Goal: Task Accomplishment & Management: Use online tool/utility

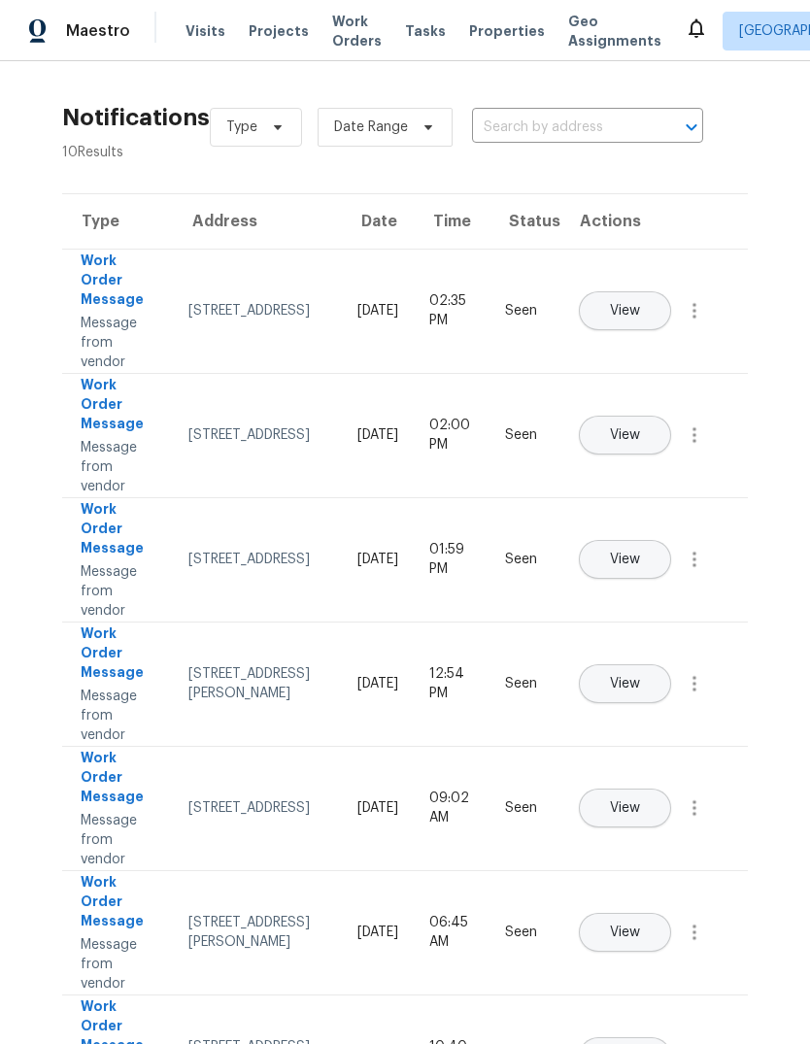
click at [479, 27] on span "Properties" at bounding box center [507, 30] width 76 height 19
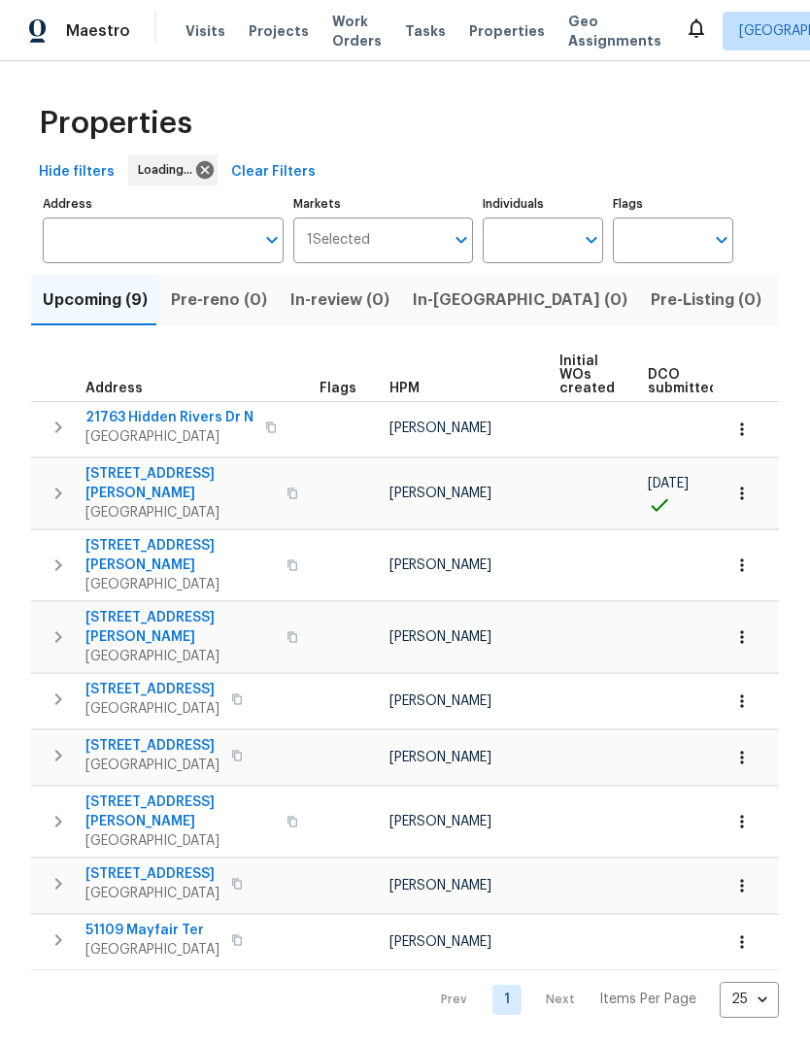
click at [785, 302] on span "Listed (18)" at bounding box center [825, 300] width 81 height 27
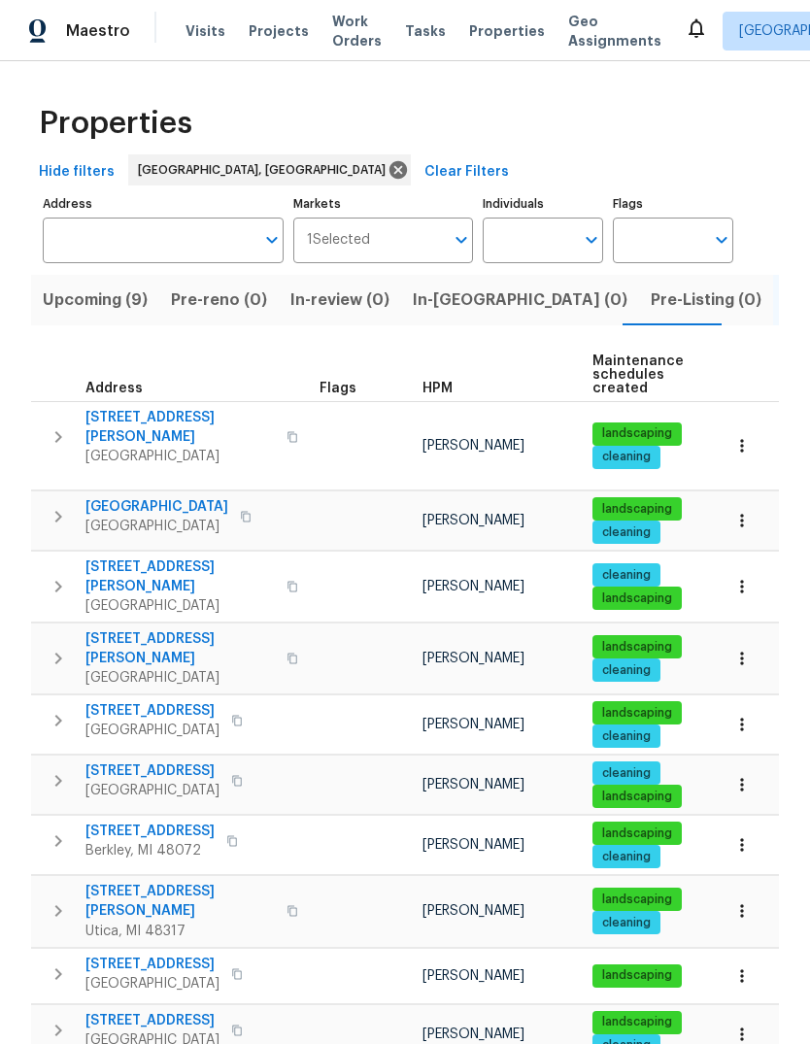
click at [162, 762] on span "[STREET_ADDRESS]" at bounding box center [152, 771] width 134 height 19
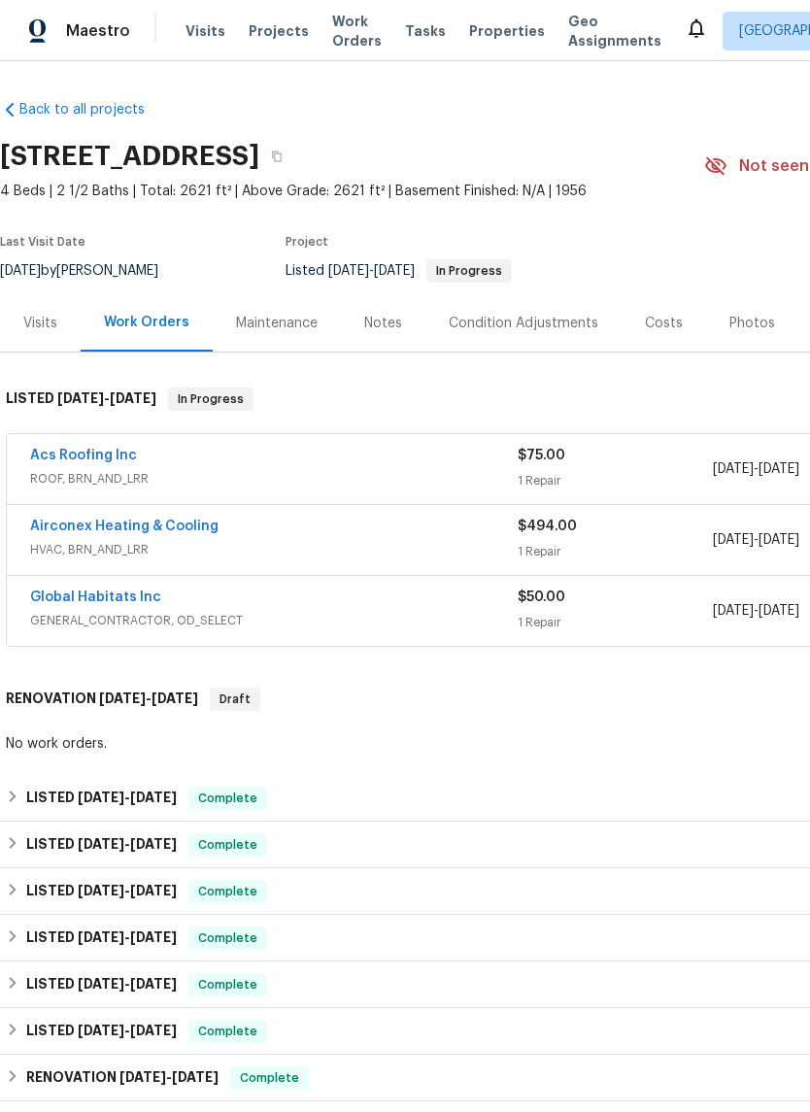
click at [97, 452] on link "Acs Roofing Inc" at bounding box center [83, 456] width 107 height 14
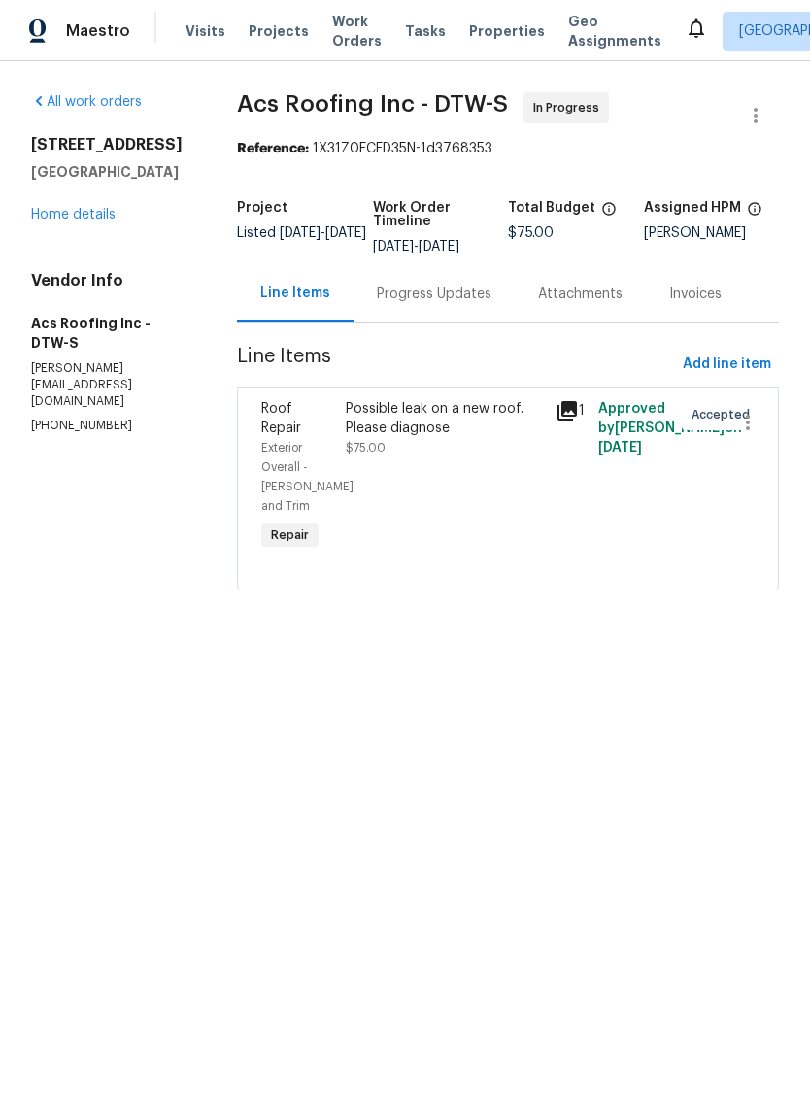
click at [465, 284] on div "Progress Updates" at bounding box center [434, 293] width 161 height 57
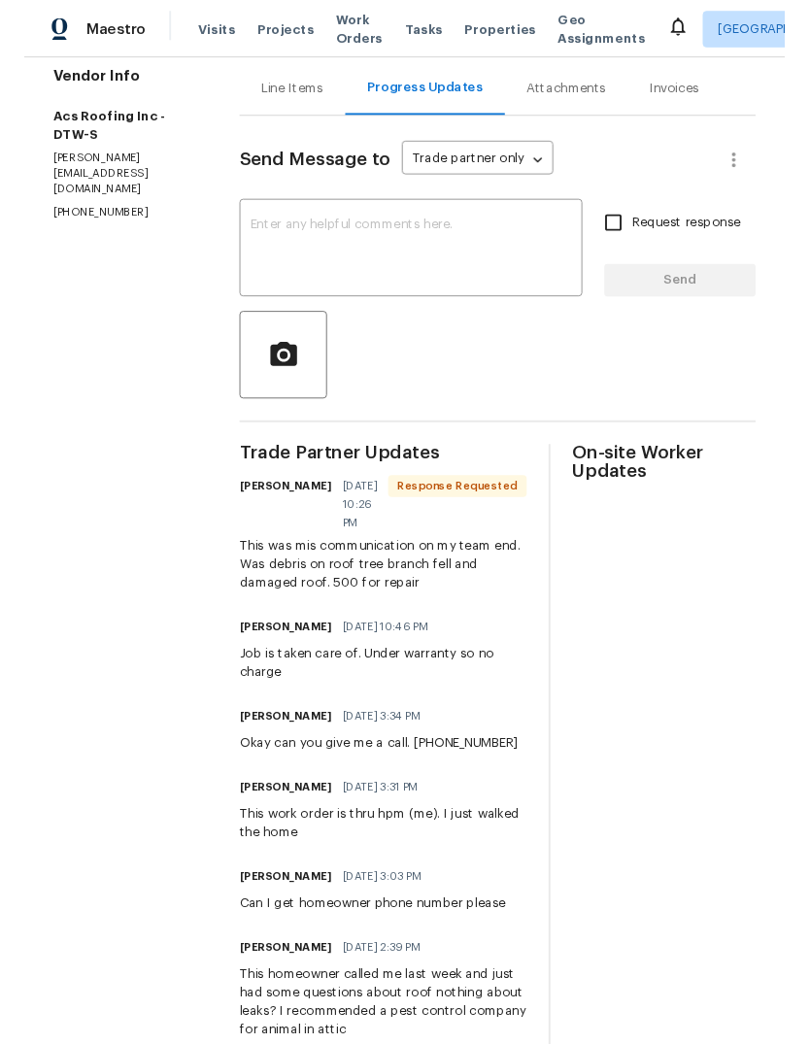
scroll to position [203, 0]
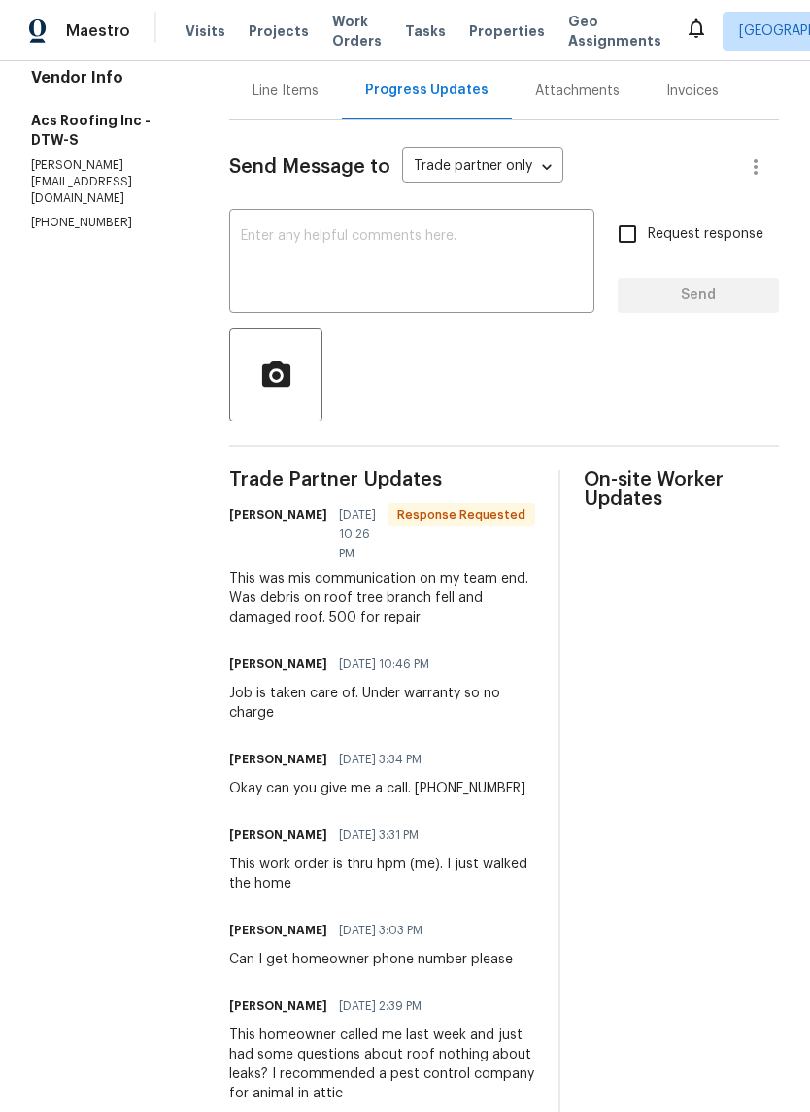
click at [477, 223] on div "x ​" at bounding box center [411, 263] width 365 height 99
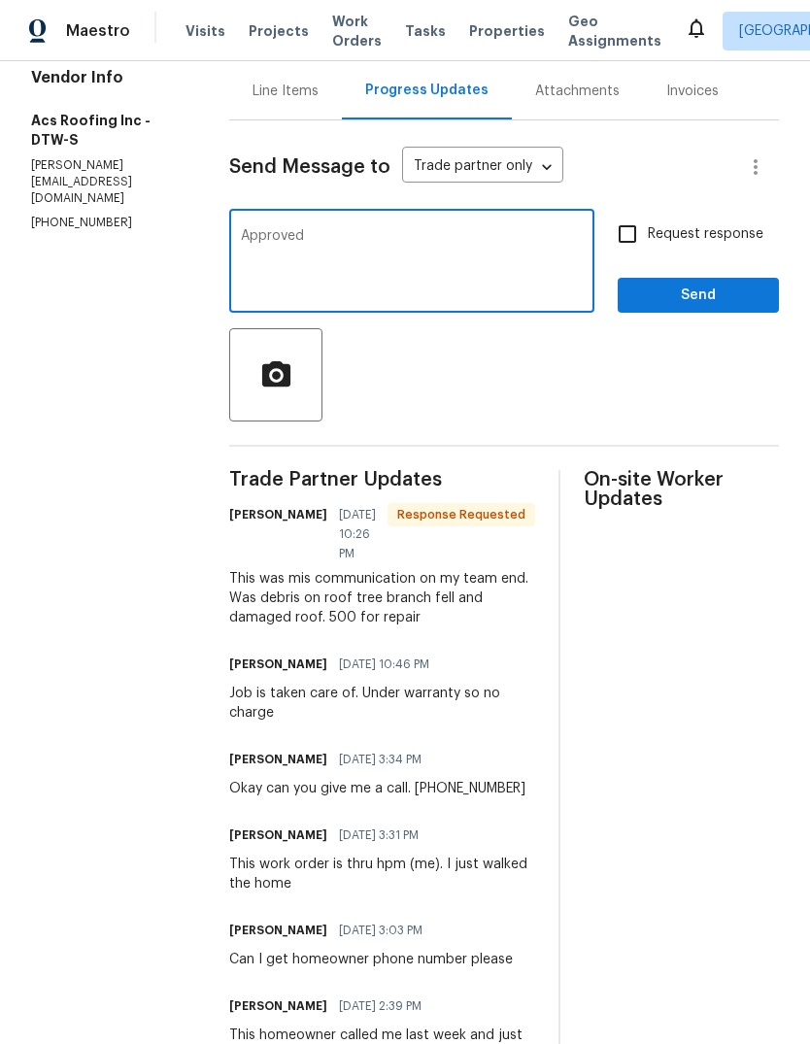
type textarea "Approved"
click at [672, 279] on button "Send" at bounding box center [698, 296] width 161 height 36
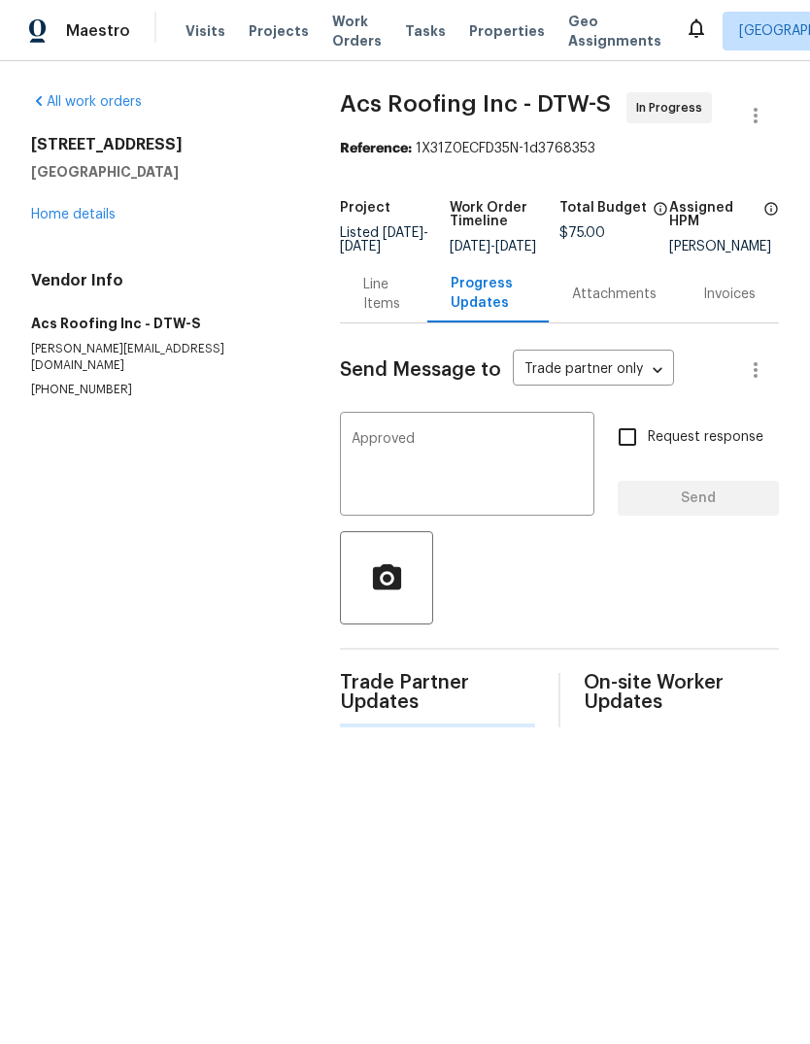
scroll to position [0, 0]
